Goal: Book appointment/travel/reservation

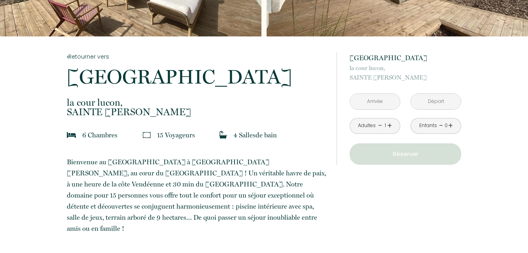
scroll to position [119, 0]
click at [385, 100] on input "text" at bounding box center [375, 100] width 50 height 15
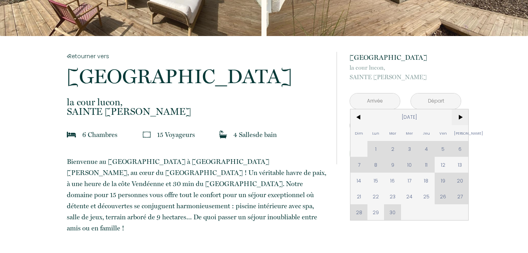
click at [460, 118] on span ">" at bounding box center [459, 117] width 17 height 16
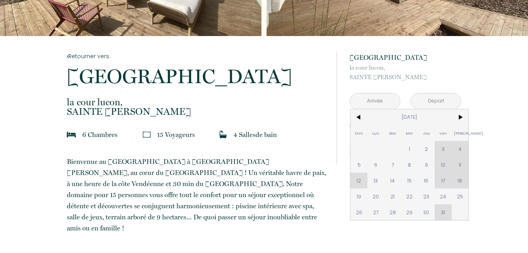
drag, startPoint x: 462, startPoint y: 118, endPoint x: 433, endPoint y: 157, distance: 48.4
click at [463, 118] on span ">" at bounding box center [459, 117] width 17 height 16
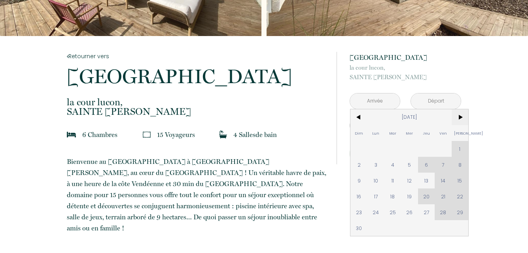
click at [461, 118] on span ">" at bounding box center [459, 117] width 17 height 16
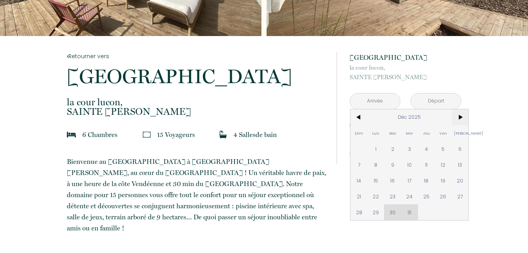
click at [460, 116] on span ">" at bounding box center [459, 117] width 17 height 16
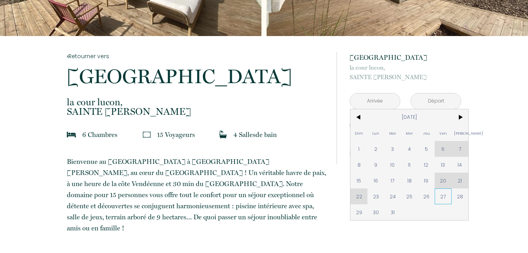
click at [444, 197] on span "27" at bounding box center [442, 196] width 17 height 16
type input "[DATE]"
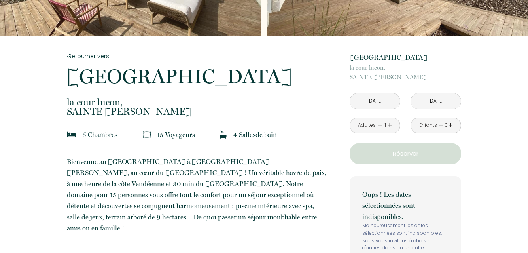
click at [437, 103] on input "[DATE]" at bounding box center [436, 100] width 50 height 15
click at [443, 102] on input "[DATE]" at bounding box center [436, 100] width 50 height 15
drag, startPoint x: 443, startPoint y: 102, endPoint x: 428, endPoint y: 101, distance: 15.1
click at [443, 103] on input "[DATE]" at bounding box center [436, 100] width 50 height 15
click at [444, 103] on input "[DATE]" at bounding box center [436, 100] width 50 height 15
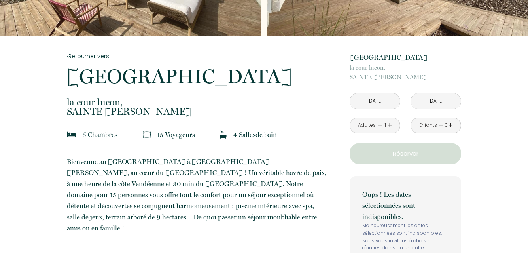
click at [434, 98] on input "[DATE]" at bounding box center [436, 100] width 50 height 15
click at [428, 102] on input "[DATE]" at bounding box center [436, 100] width 50 height 15
click at [386, 102] on input "[DATE]" at bounding box center [375, 100] width 50 height 15
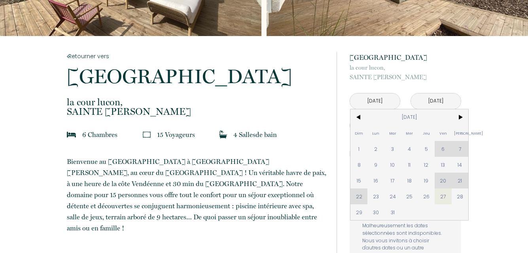
drag, startPoint x: 358, startPoint y: 214, endPoint x: 393, endPoint y: 155, distance: 69.5
click at [358, 213] on span "29" at bounding box center [358, 212] width 17 height 16
click at [358, 213] on div "Oups ! Les dates sélectionnées sont indisponibles. Malheureusement les dates sé…" at bounding box center [404, 224] width 111 height 96
click at [358, 214] on div "Oups ! Les dates sélectionnées sont indisponibles. Malheureusement les dates sé…" at bounding box center [404, 224] width 111 height 96
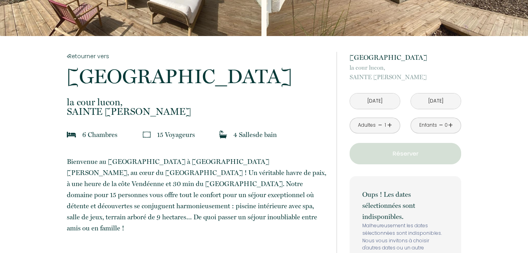
type input "[DATE]"
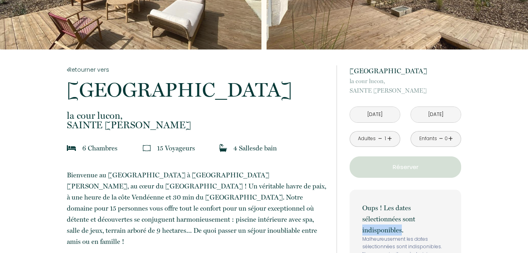
scroll to position [79, 0]
